Goal: Transaction & Acquisition: Purchase product/service

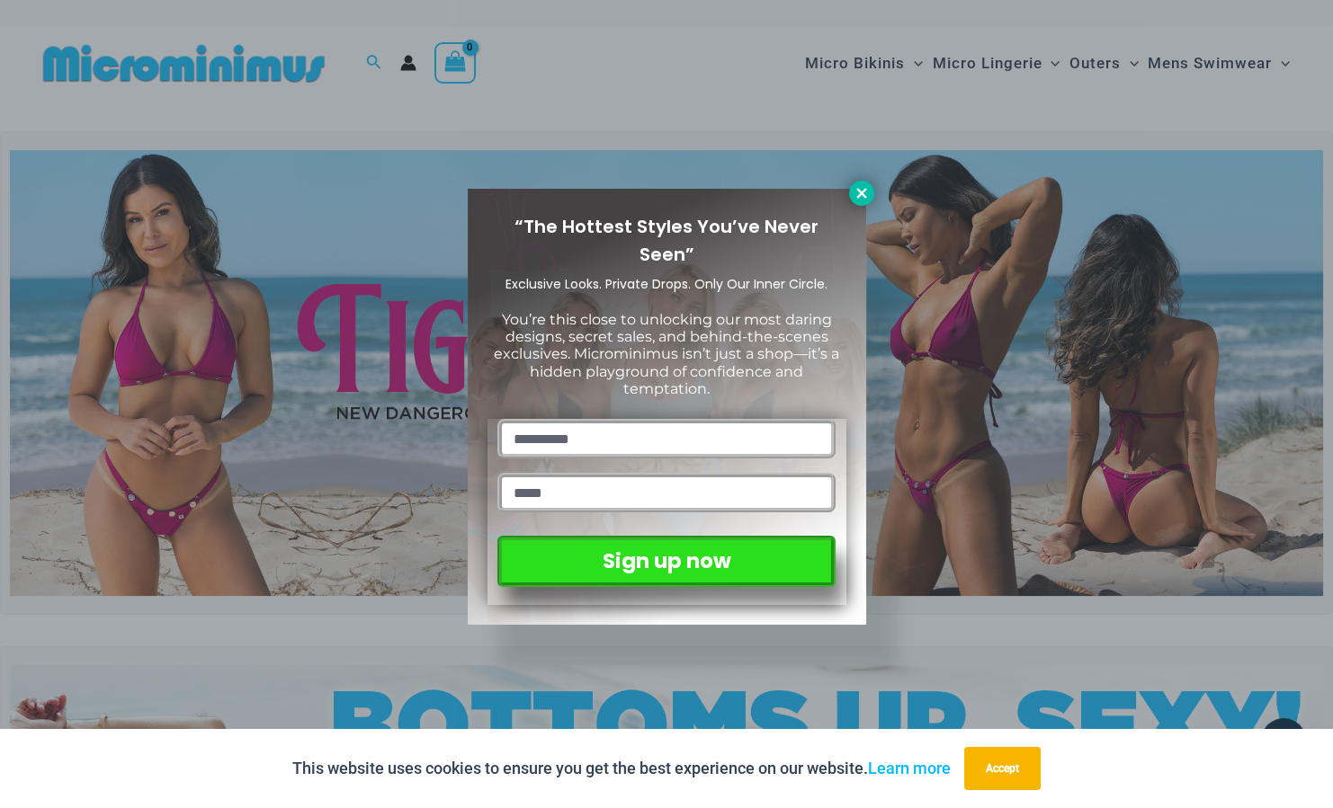
click at [861, 189] on icon at bounding box center [861, 193] width 16 height 16
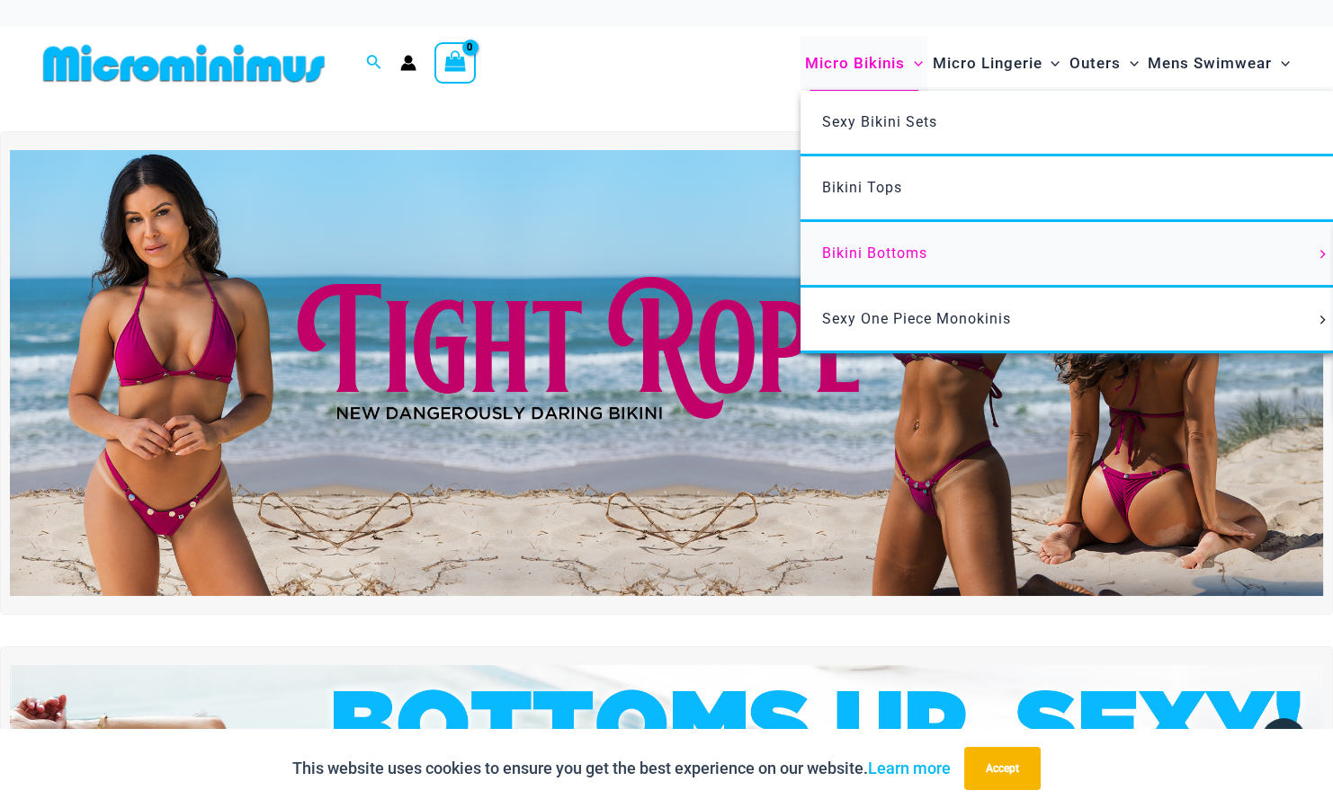
click at [895, 249] on span "Bikini Bottoms" at bounding box center [874, 253] width 105 height 17
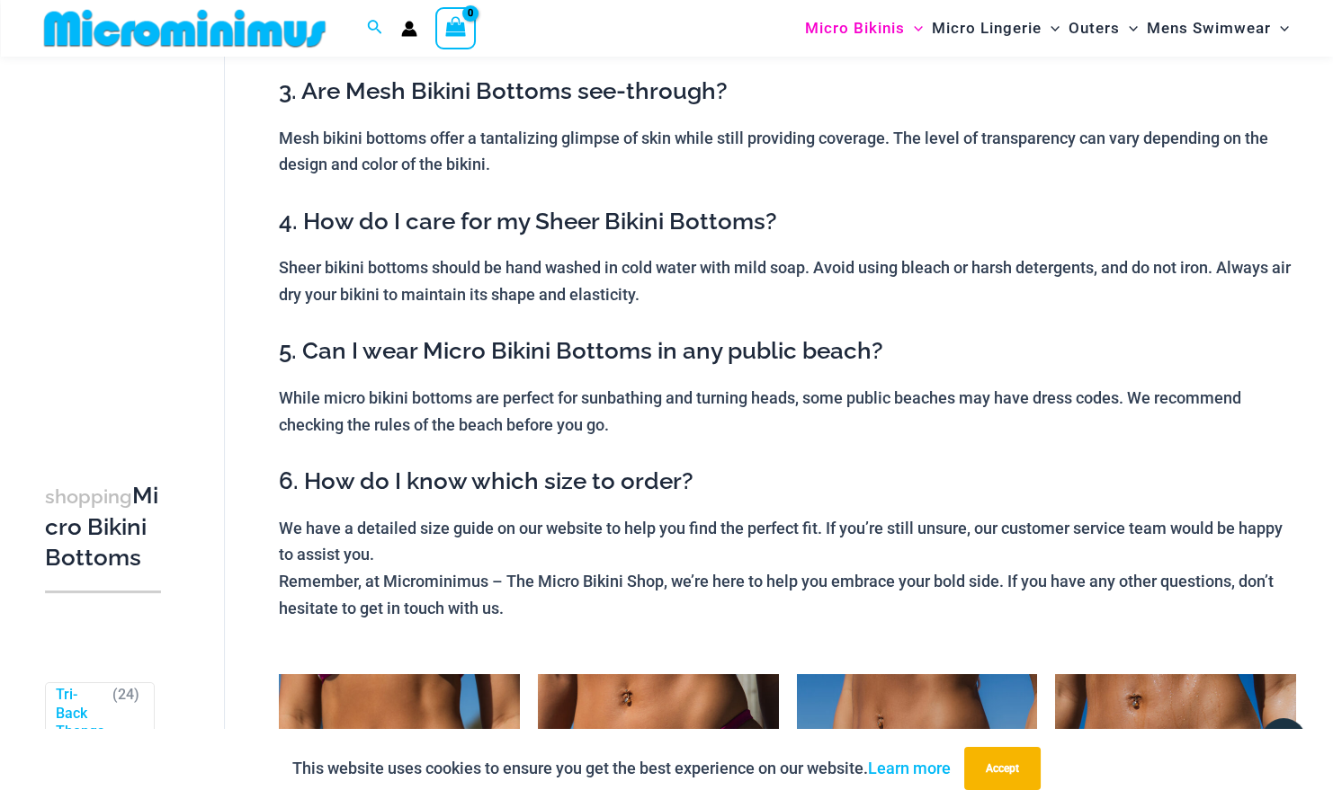
scroll to position [359, 0]
click at [990, 779] on button "Accept" at bounding box center [1002, 768] width 76 height 43
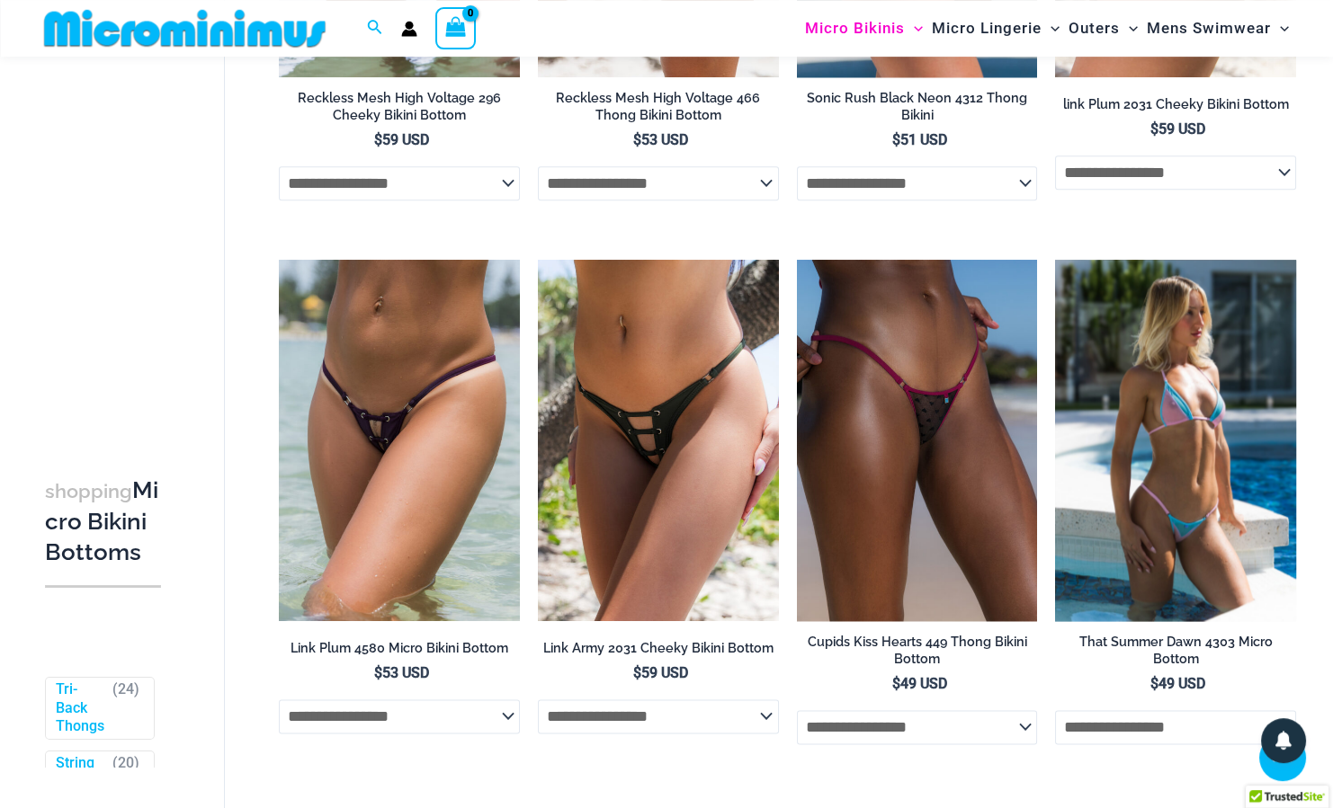
scroll to position [4771, 0]
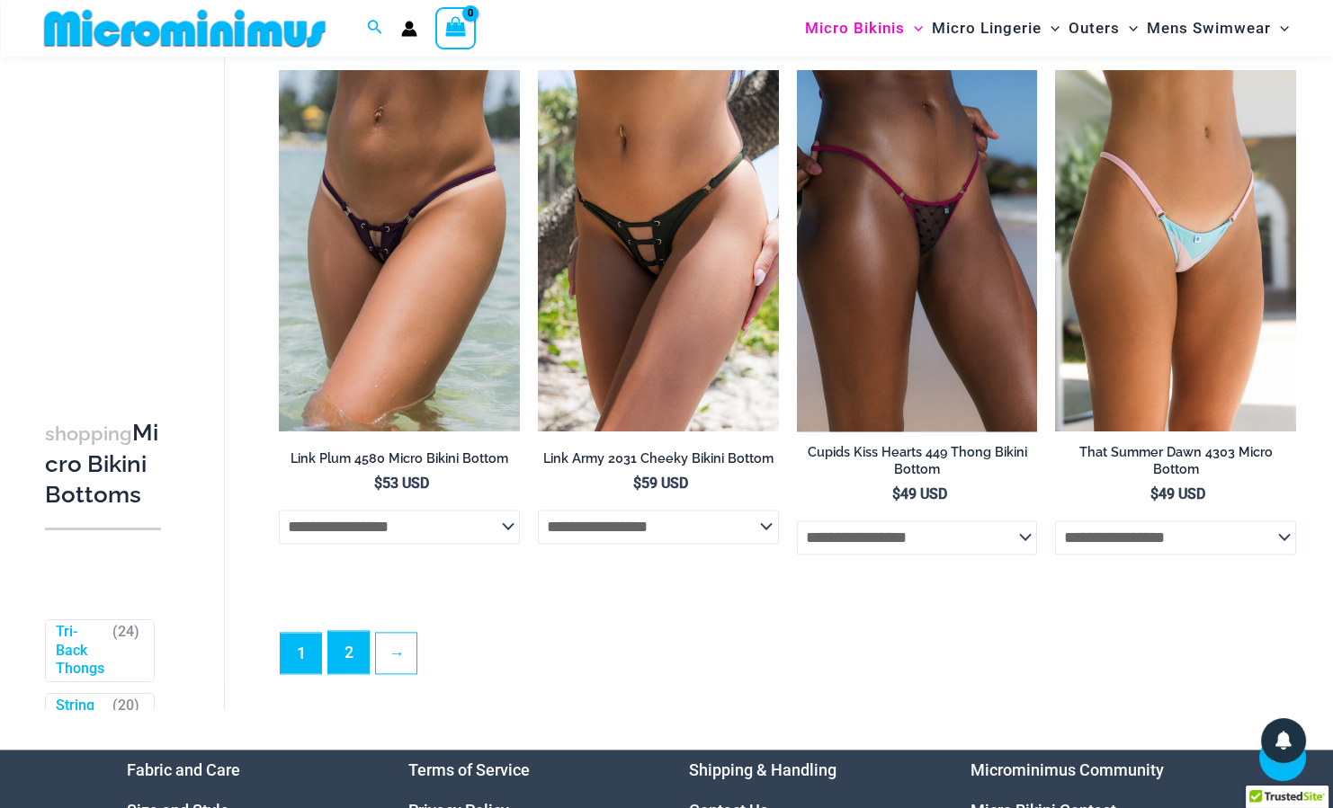
click at [339, 673] on link "2" at bounding box center [348, 652] width 40 height 42
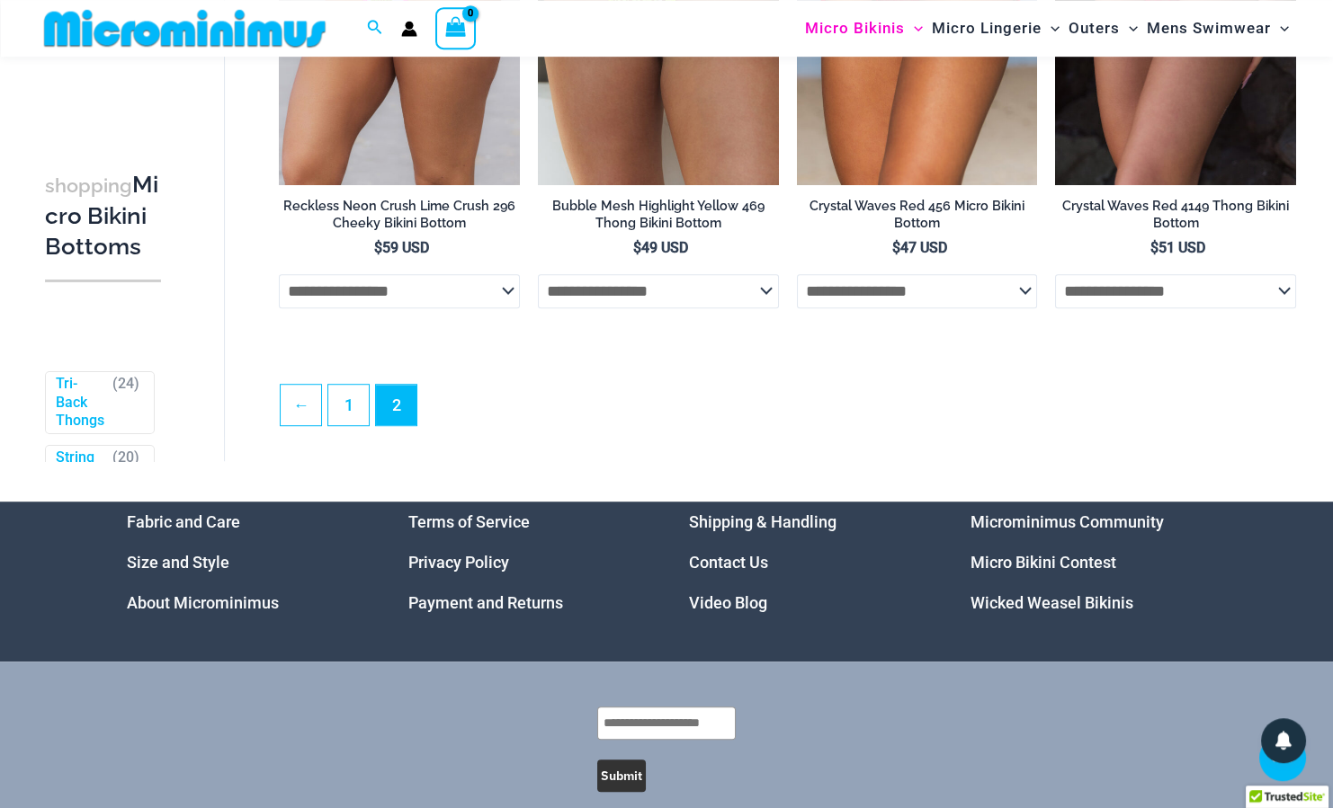
scroll to position [2613, 0]
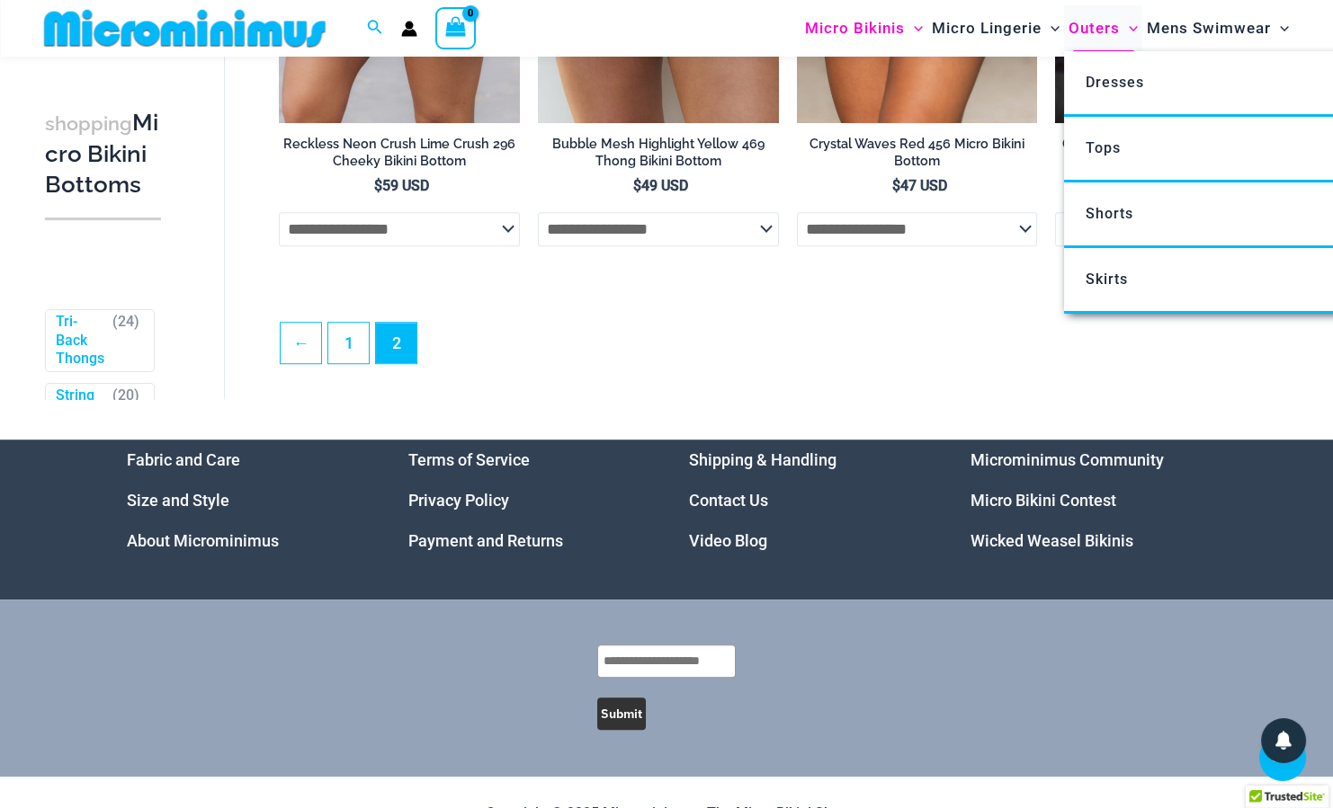
click at [1110, 31] on span "Outers" at bounding box center [1093, 28] width 51 height 46
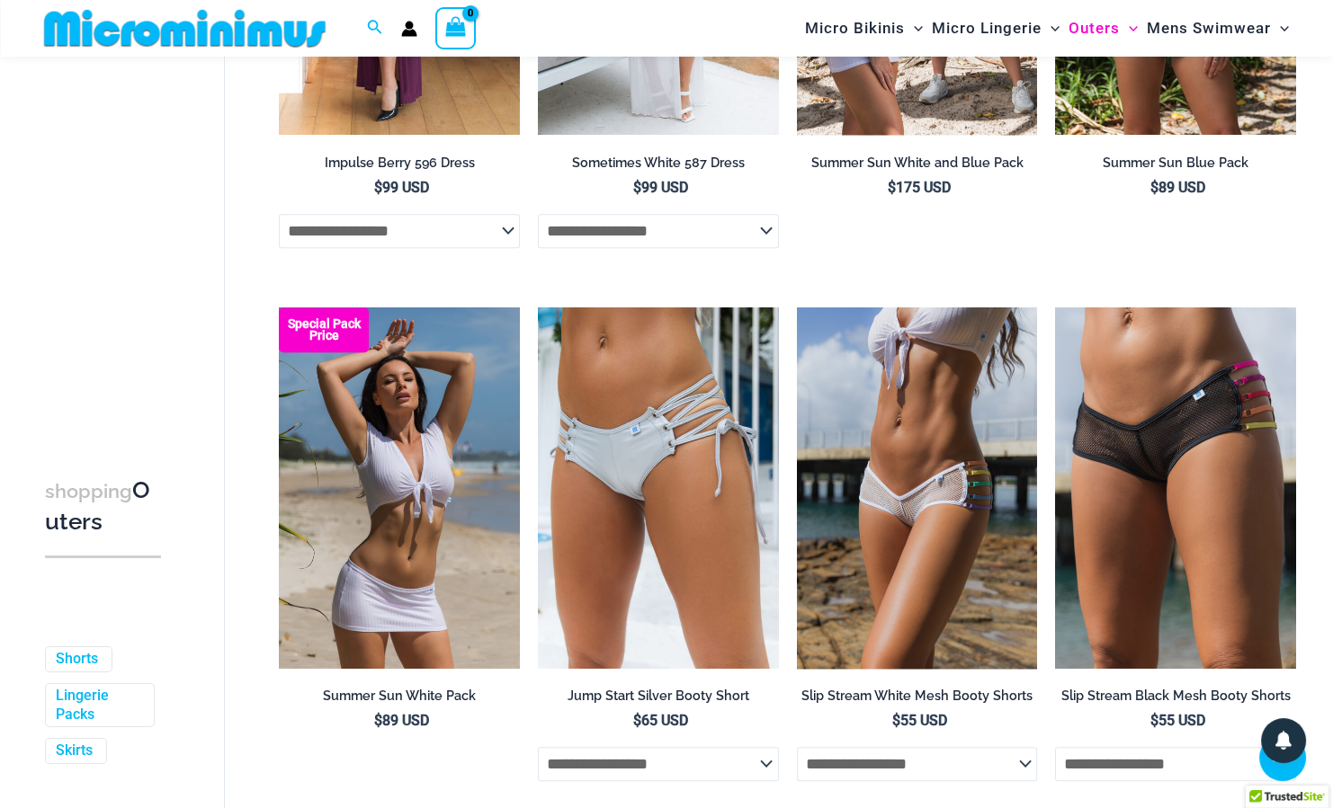
scroll to position [4020, 0]
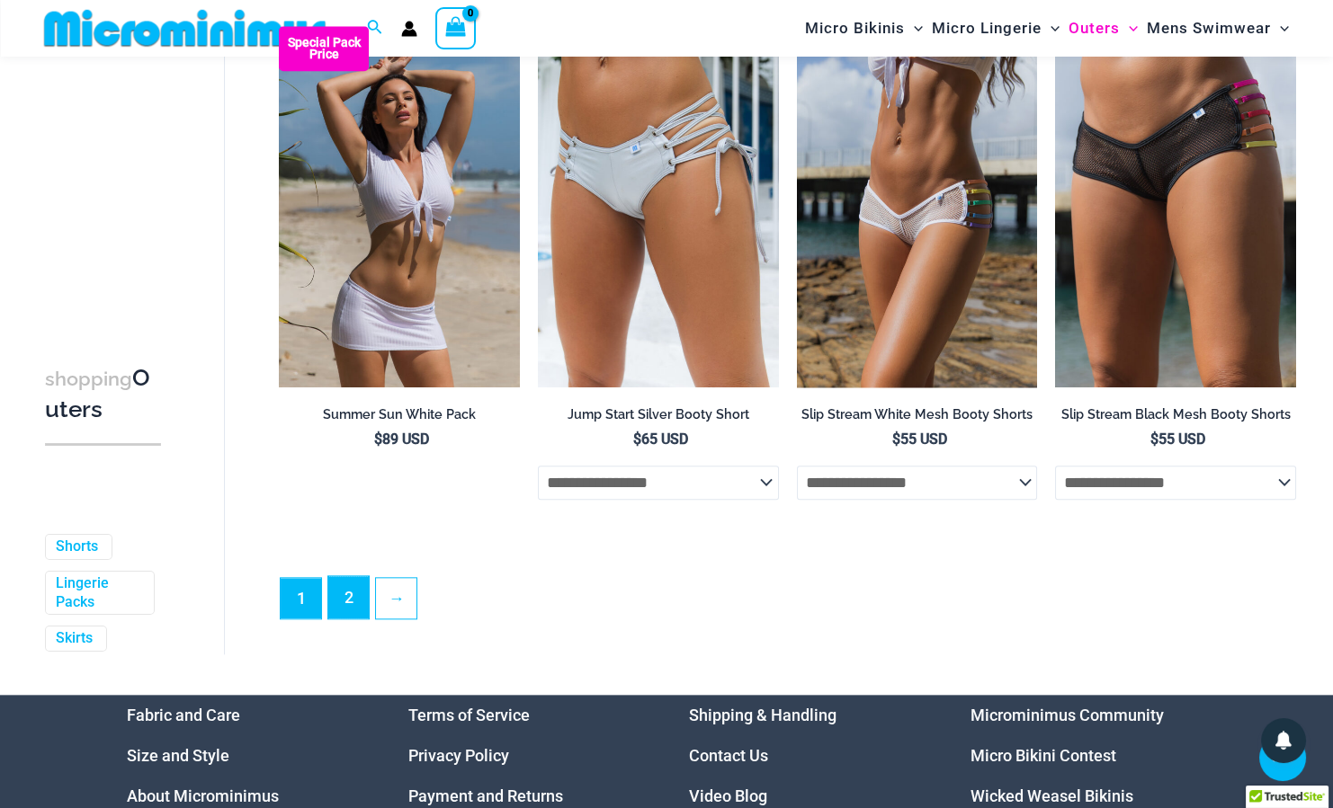
click at [346, 594] on link "2" at bounding box center [348, 597] width 40 height 42
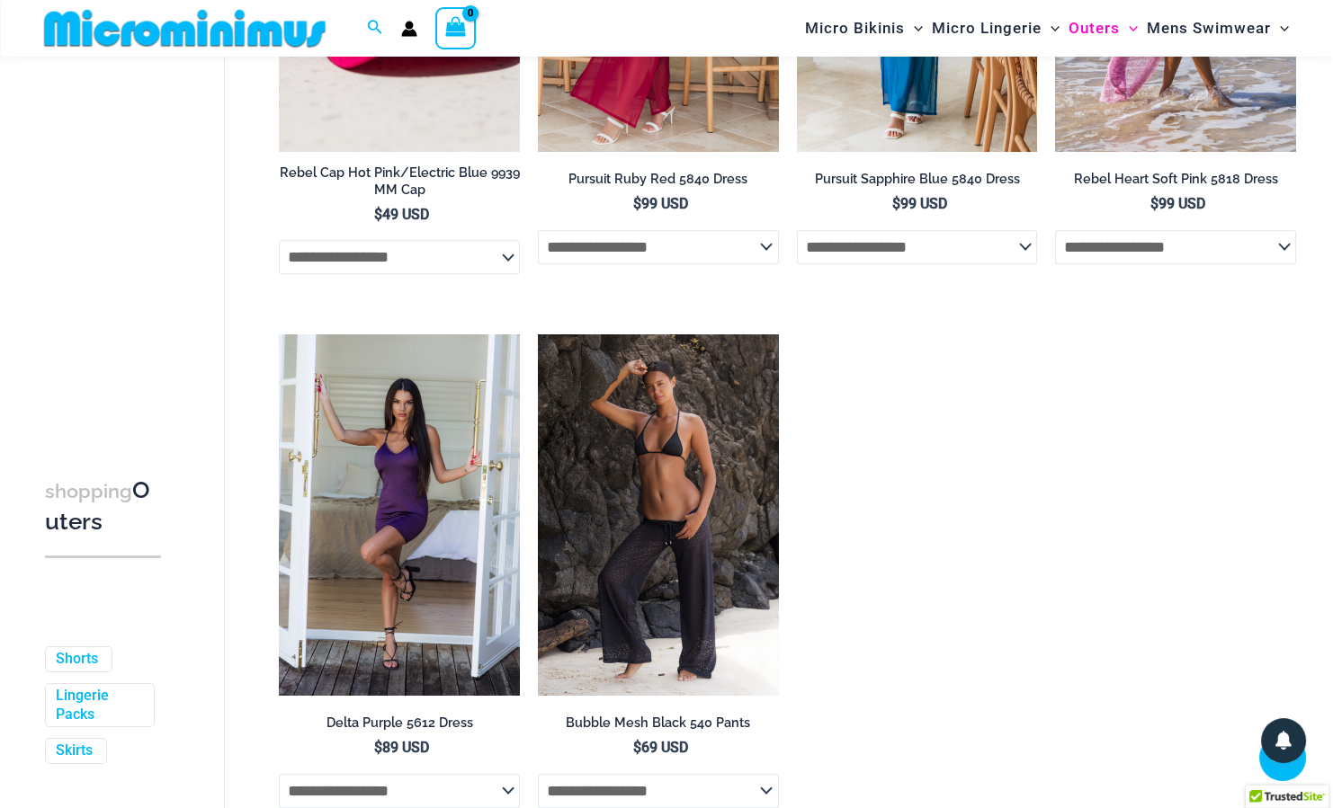
scroll to position [2048, 0]
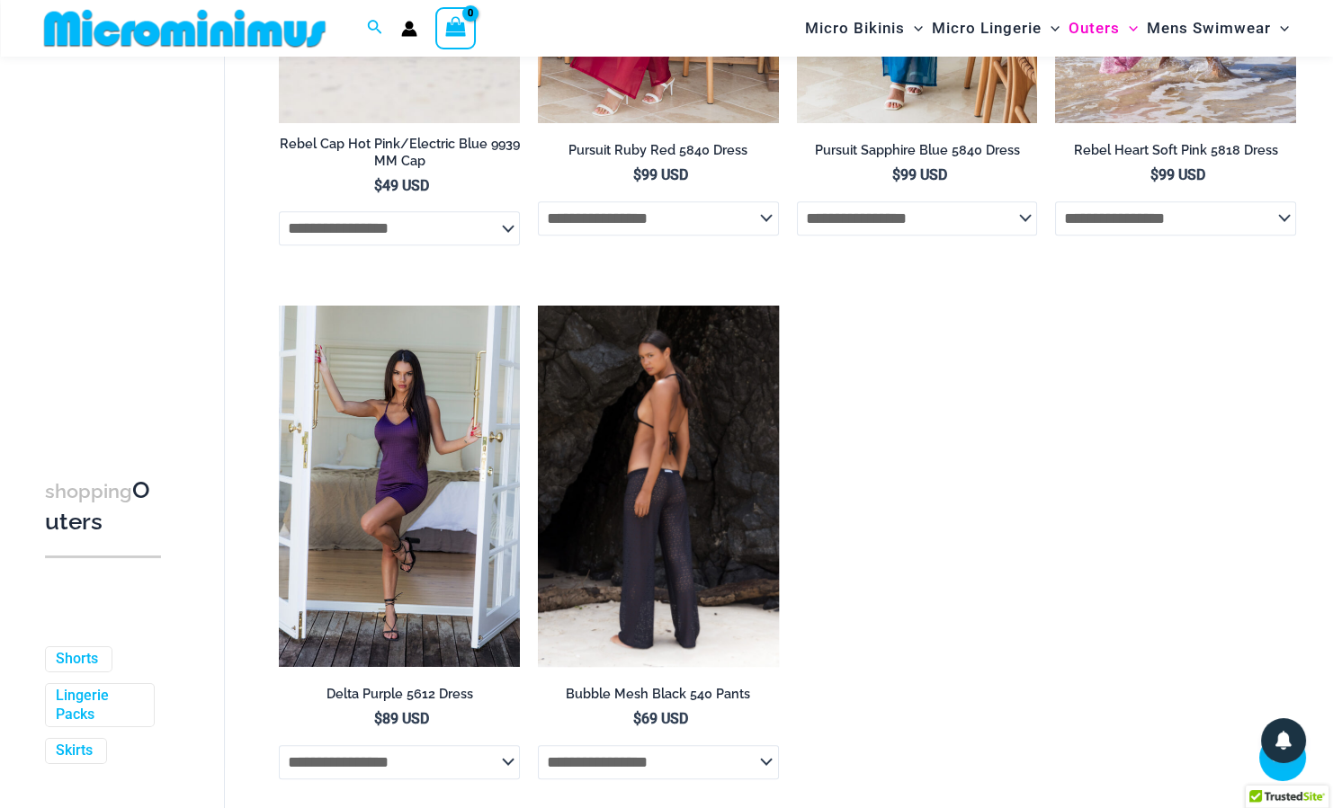
click at [666, 556] on img at bounding box center [658, 486] width 241 height 361
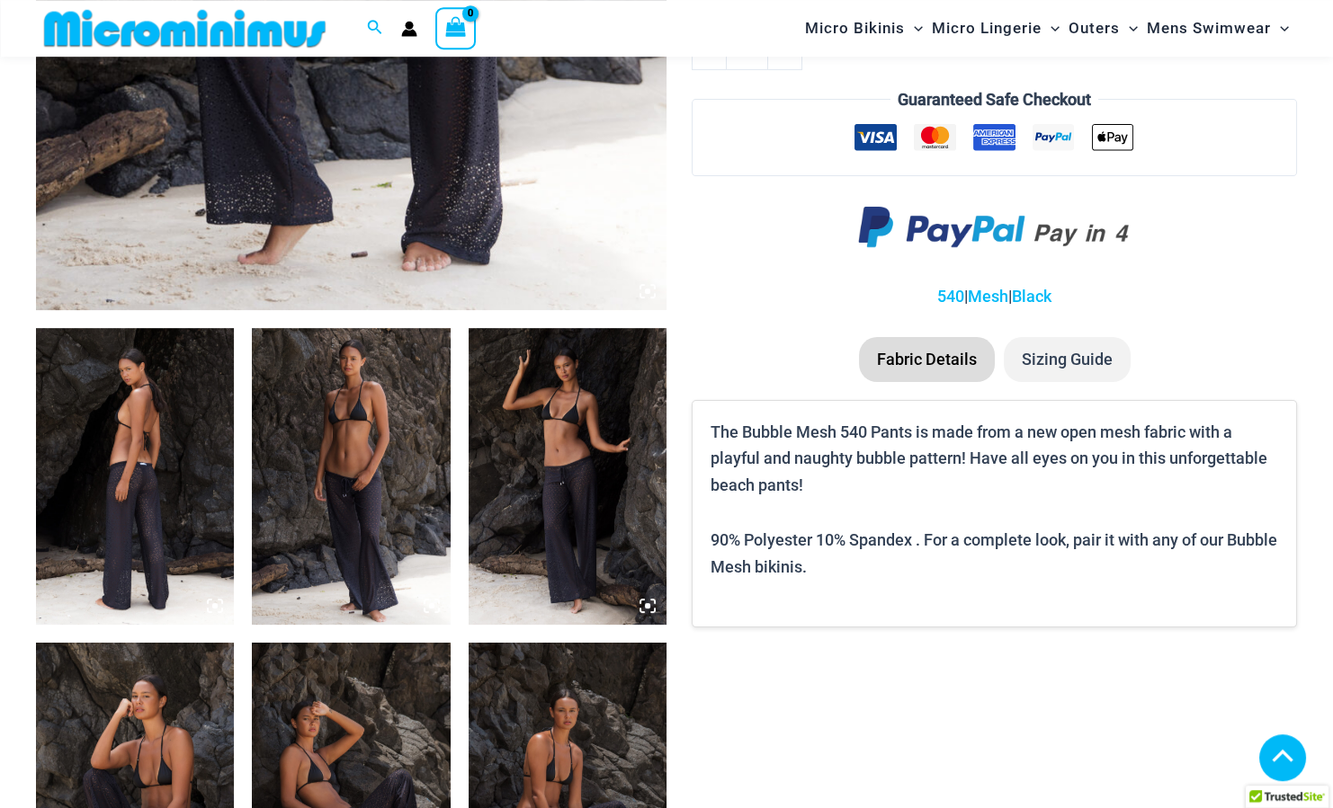
scroll to position [828, 0]
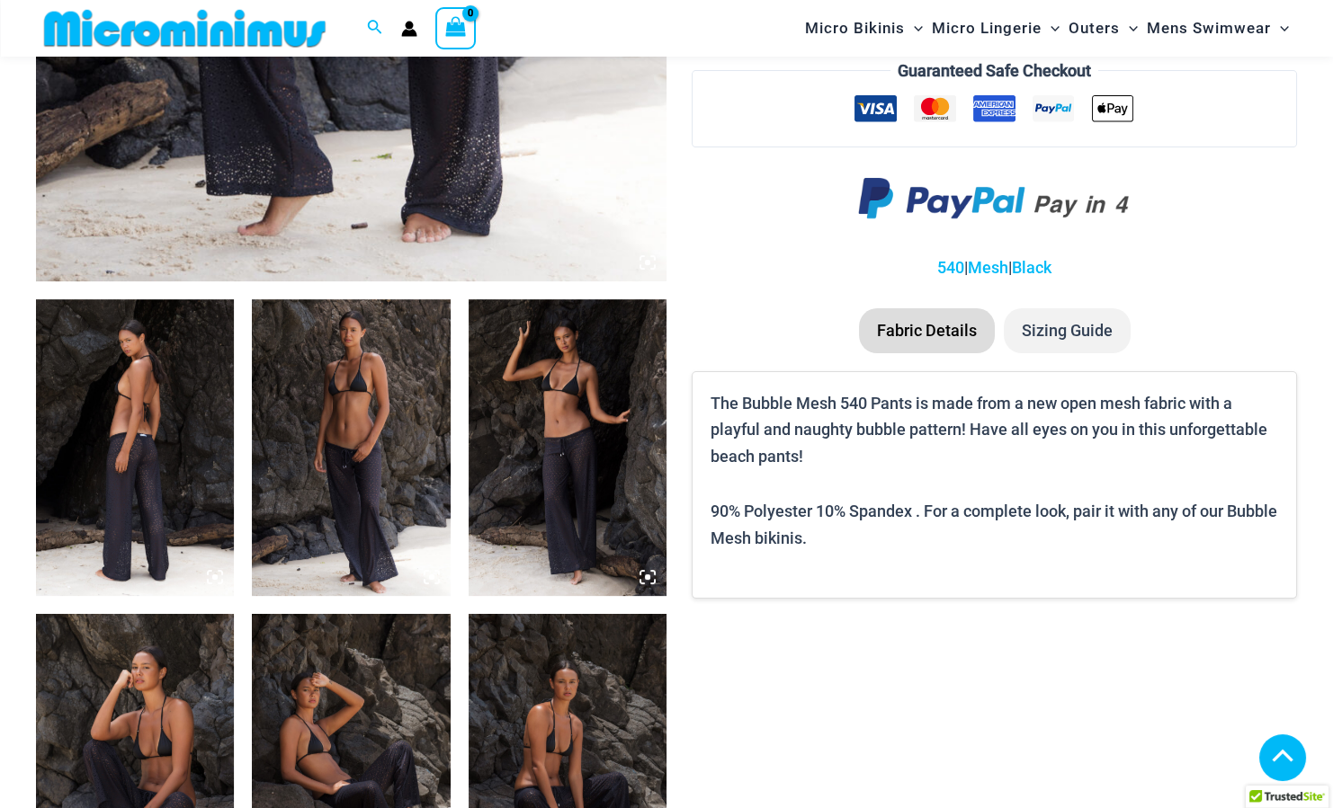
click at [591, 452] on img at bounding box center [567, 447] width 198 height 297
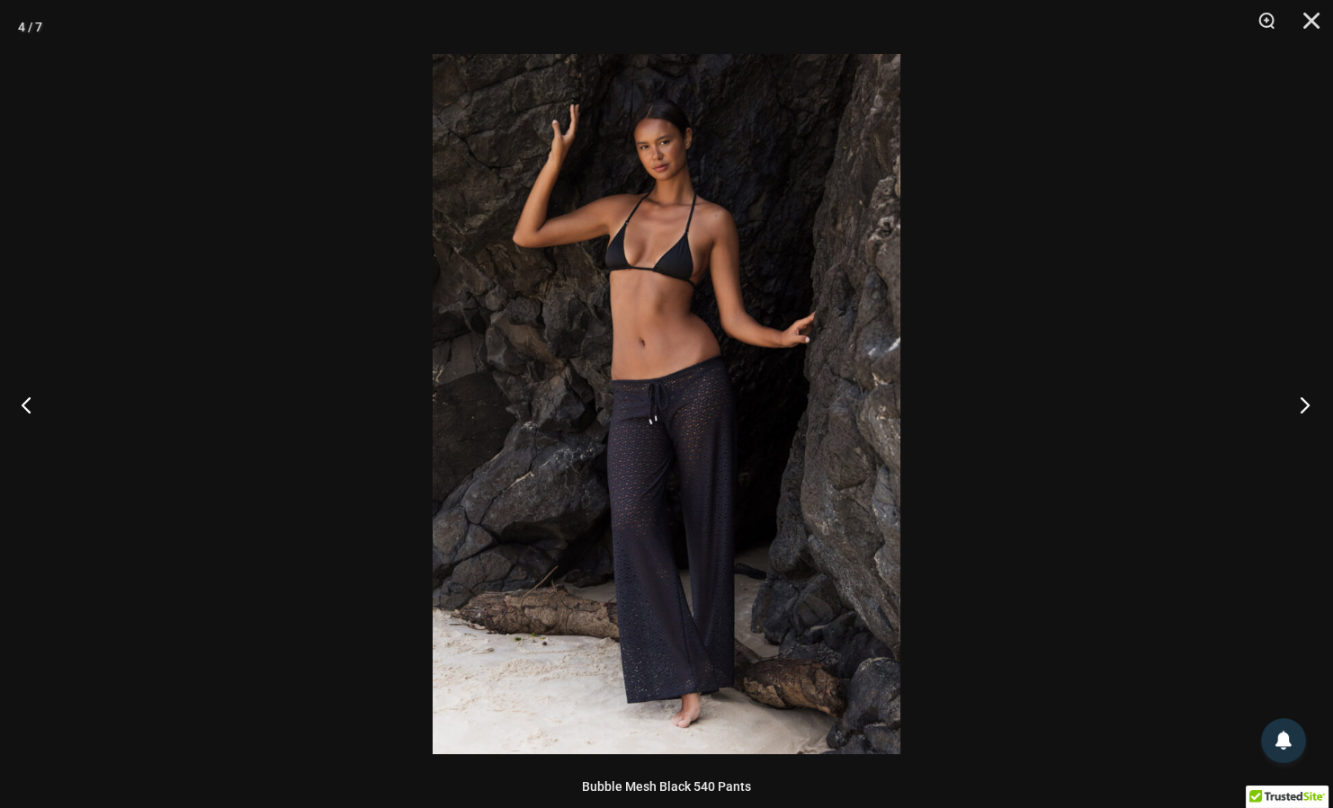
click at [1307, 403] on button "Next" at bounding box center [1298, 405] width 67 height 90
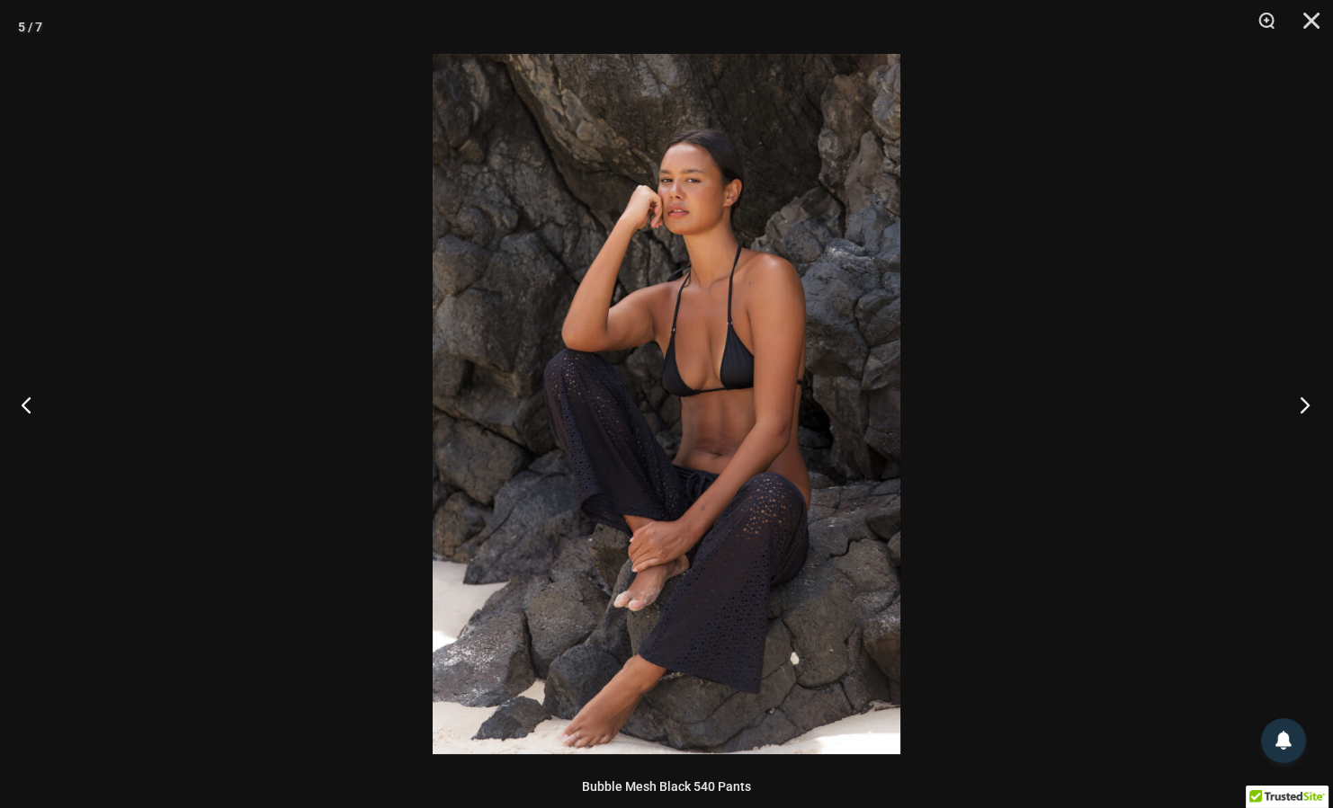
click at [1307, 403] on button "Next" at bounding box center [1298, 405] width 67 height 90
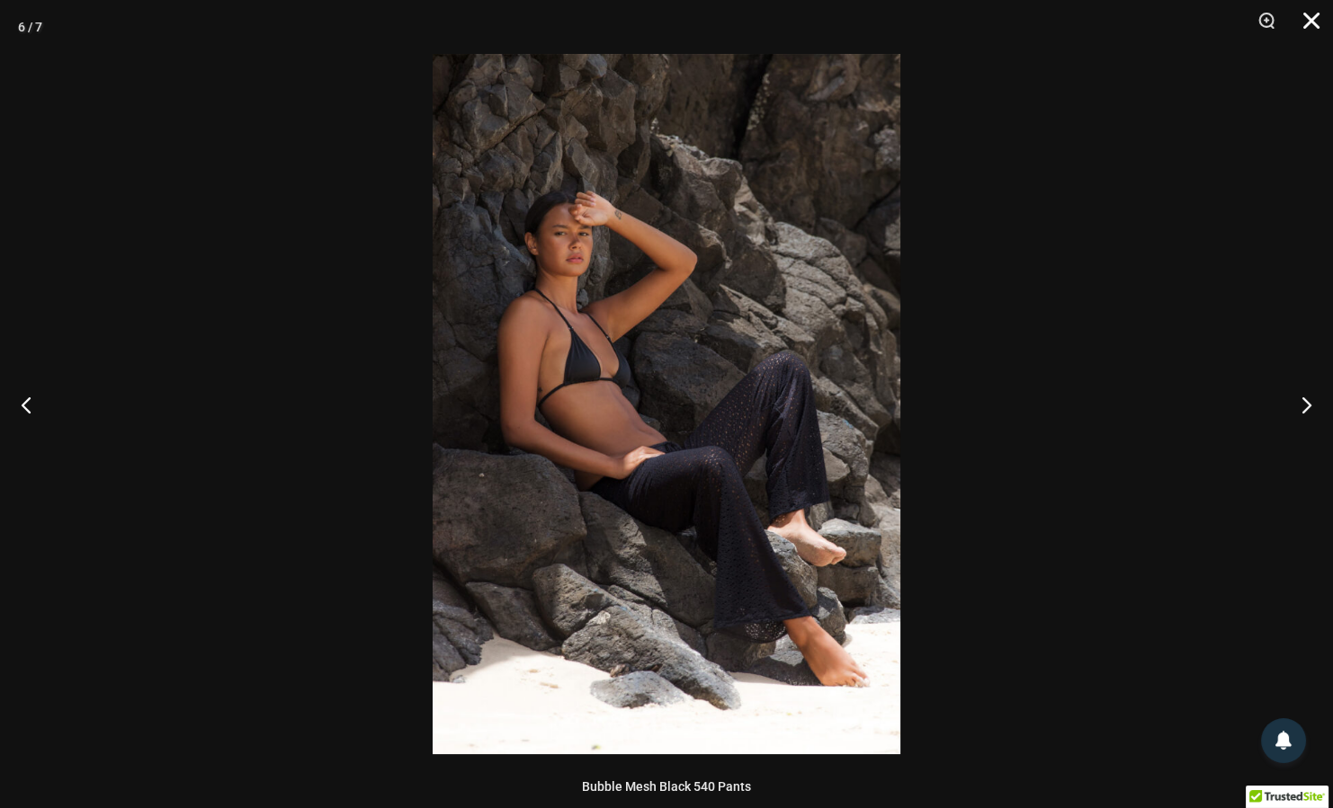
click at [1313, 18] on button "Close" at bounding box center [1304, 27] width 45 height 54
